Goal: Information Seeking & Learning: Find specific page/section

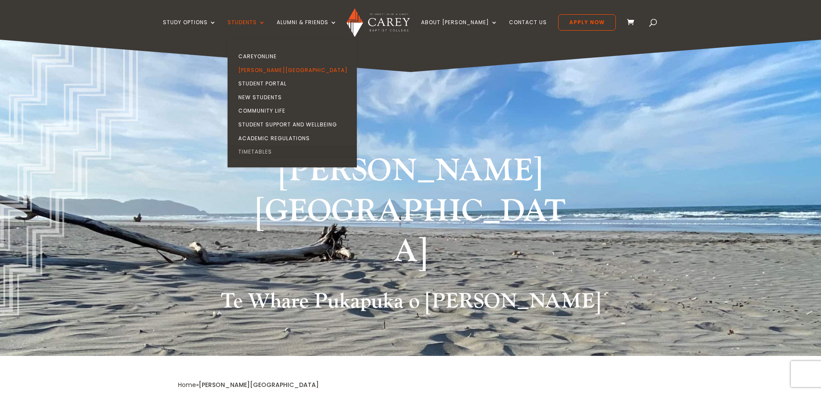
click at [266, 150] on link "Timetables" at bounding box center [294, 152] width 129 height 14
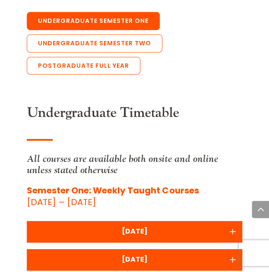
scroll to position [2285, 0]
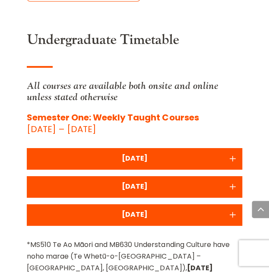
click at [152, 152] on div "[DATE]" at bounding box center [134, 158] width 206 height 12
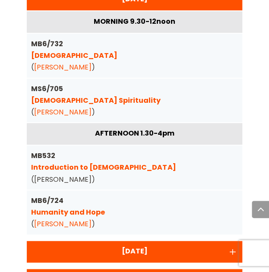
scroll to position [2458, 0]
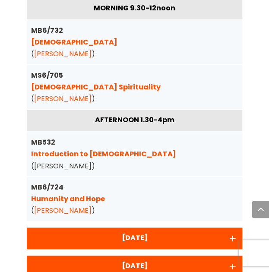
click at [154, 232] on div "[DATE]" at bounding box center [134, 238] width 206 height 12
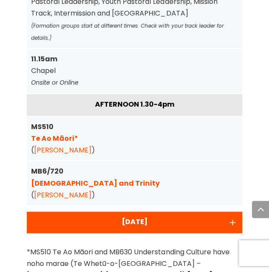
scroll to position [2544, 0]
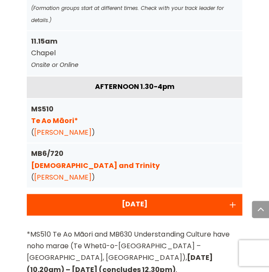
click at [179, 196] on div "[DATE]" at bounding box center [134, 205] width 215 height 22
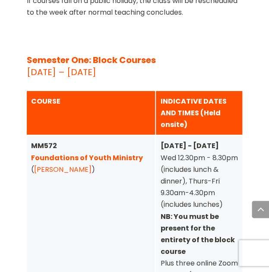
scroll to position [2975, 0]
